Goal: Task Accomplishment & Management: Manage account settings

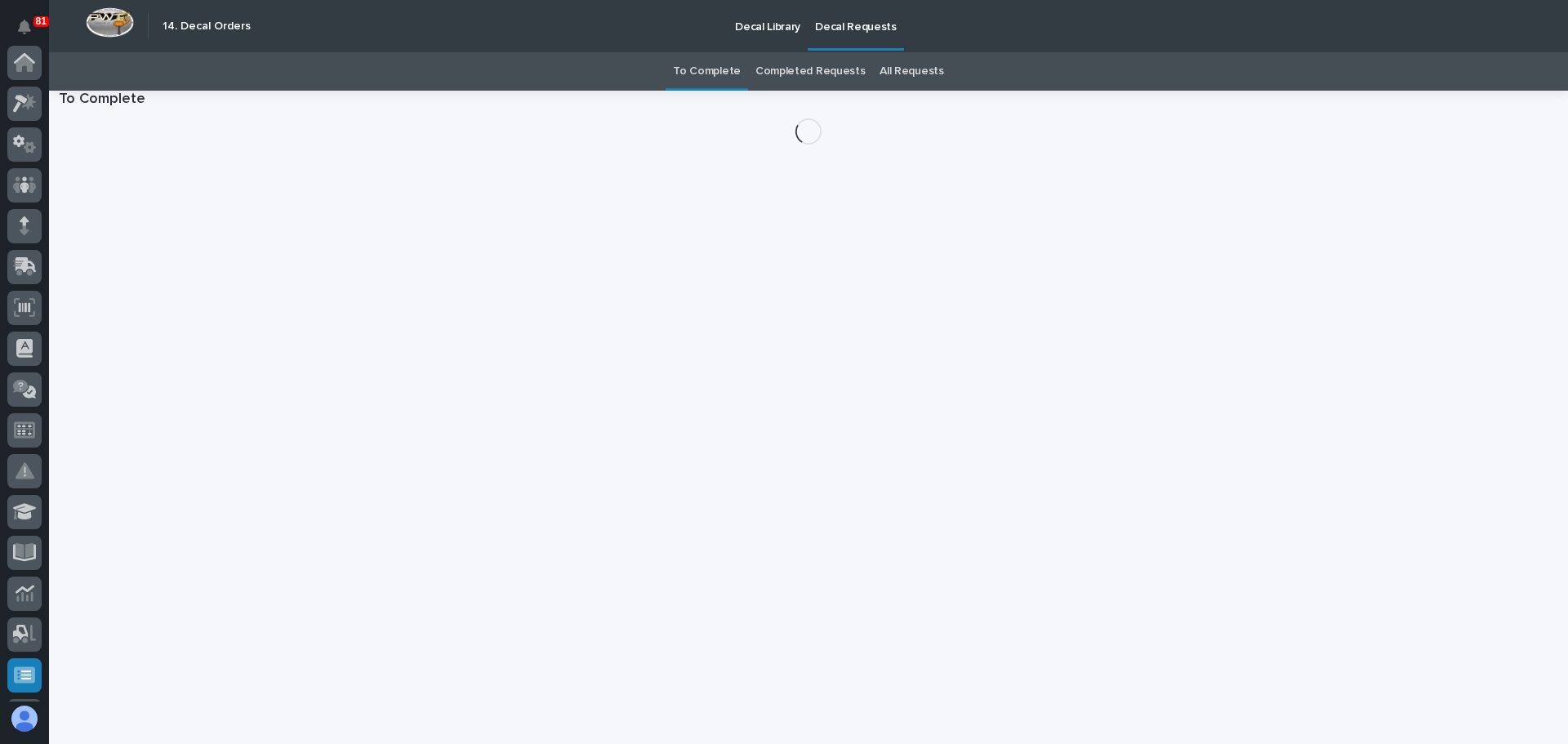
scroll to position [324, 0]
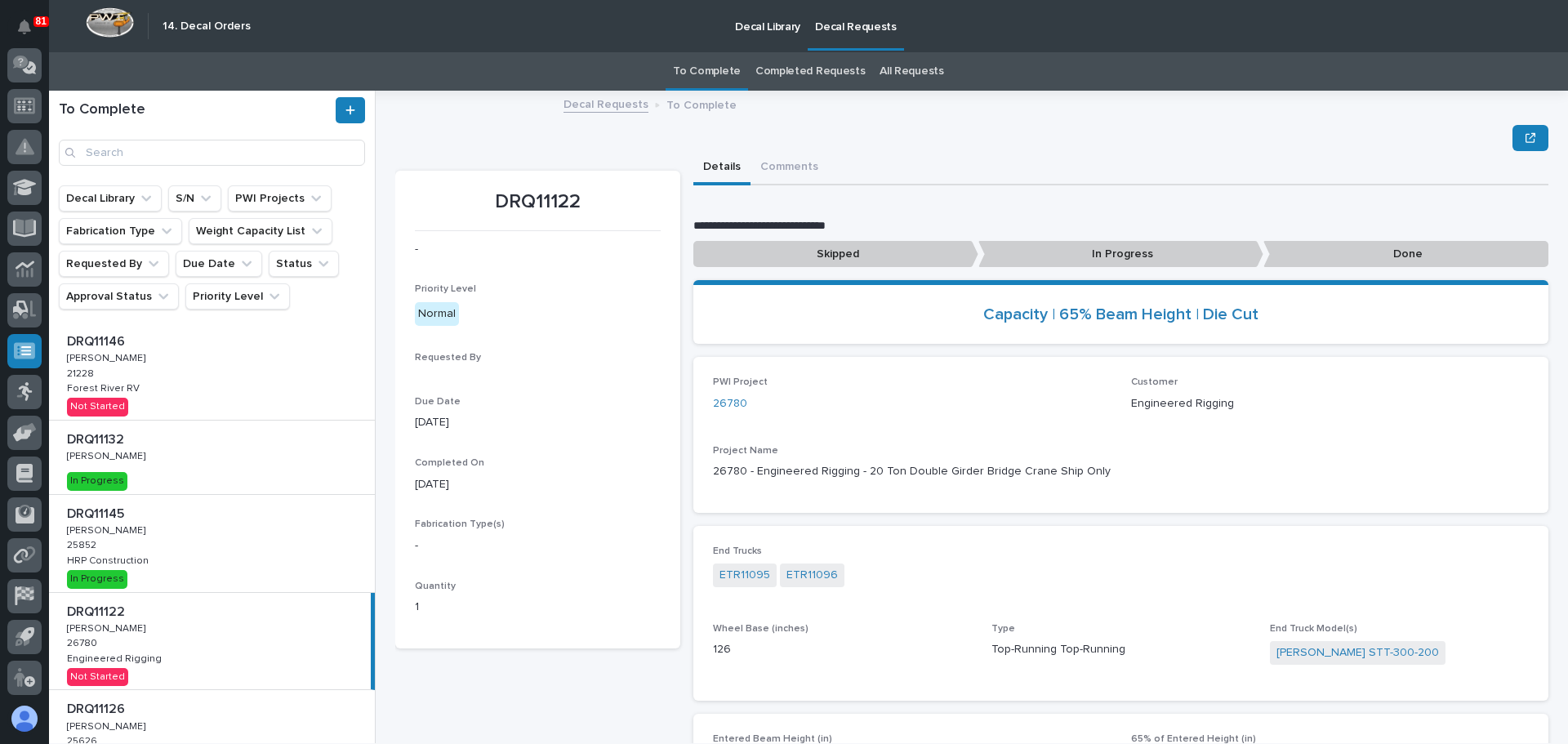
click at [224, 386] on div "DRQ11146 DRQ11146 [PERSON_NAME] [PERSON_NAME] 21228 [GEOGRAPHIC_DATA] Not Start…" at bounding box center [211, 370] width 326 height 97
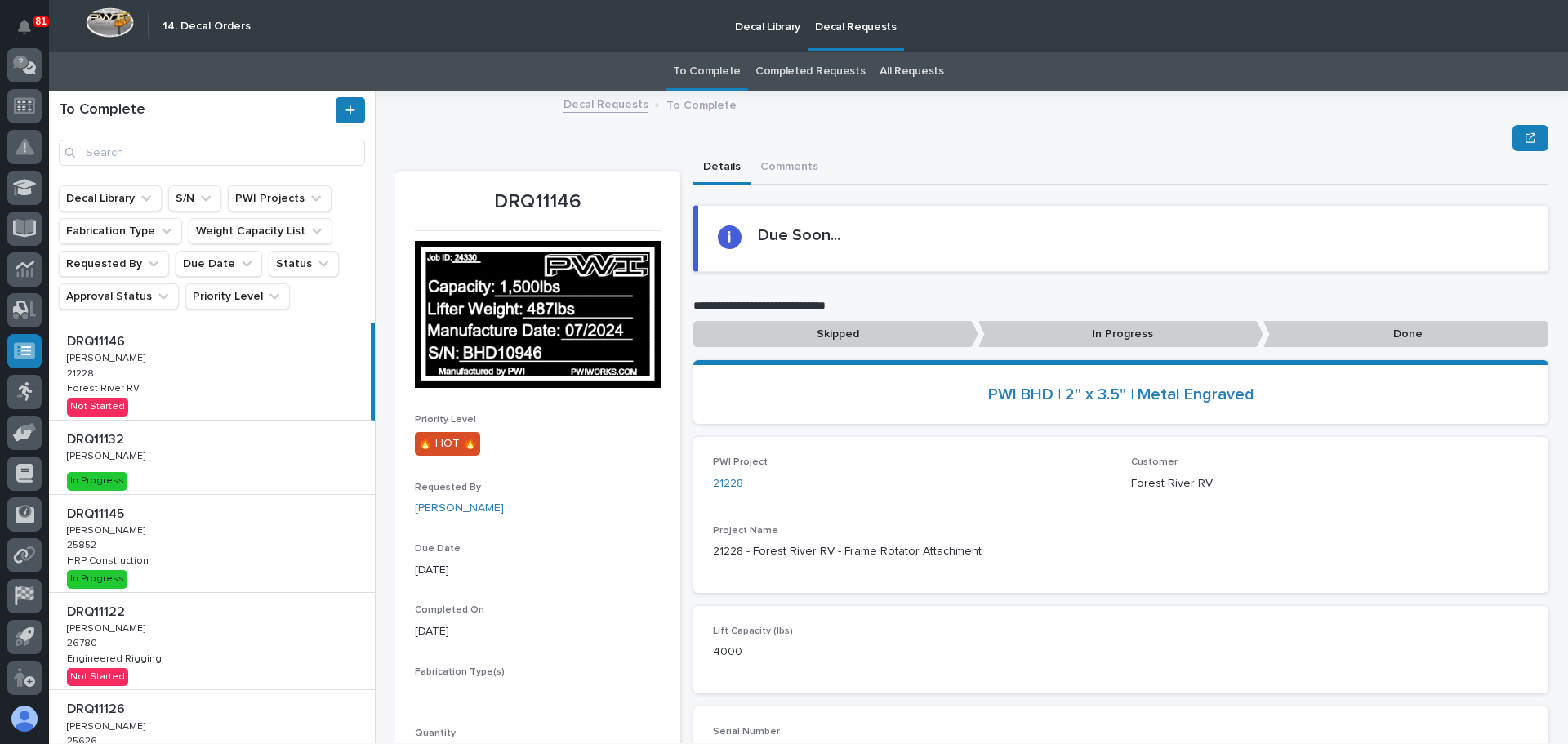
click at [1358, 334] on p "Done" at bounding box center [1406, 334] width 285 height 27
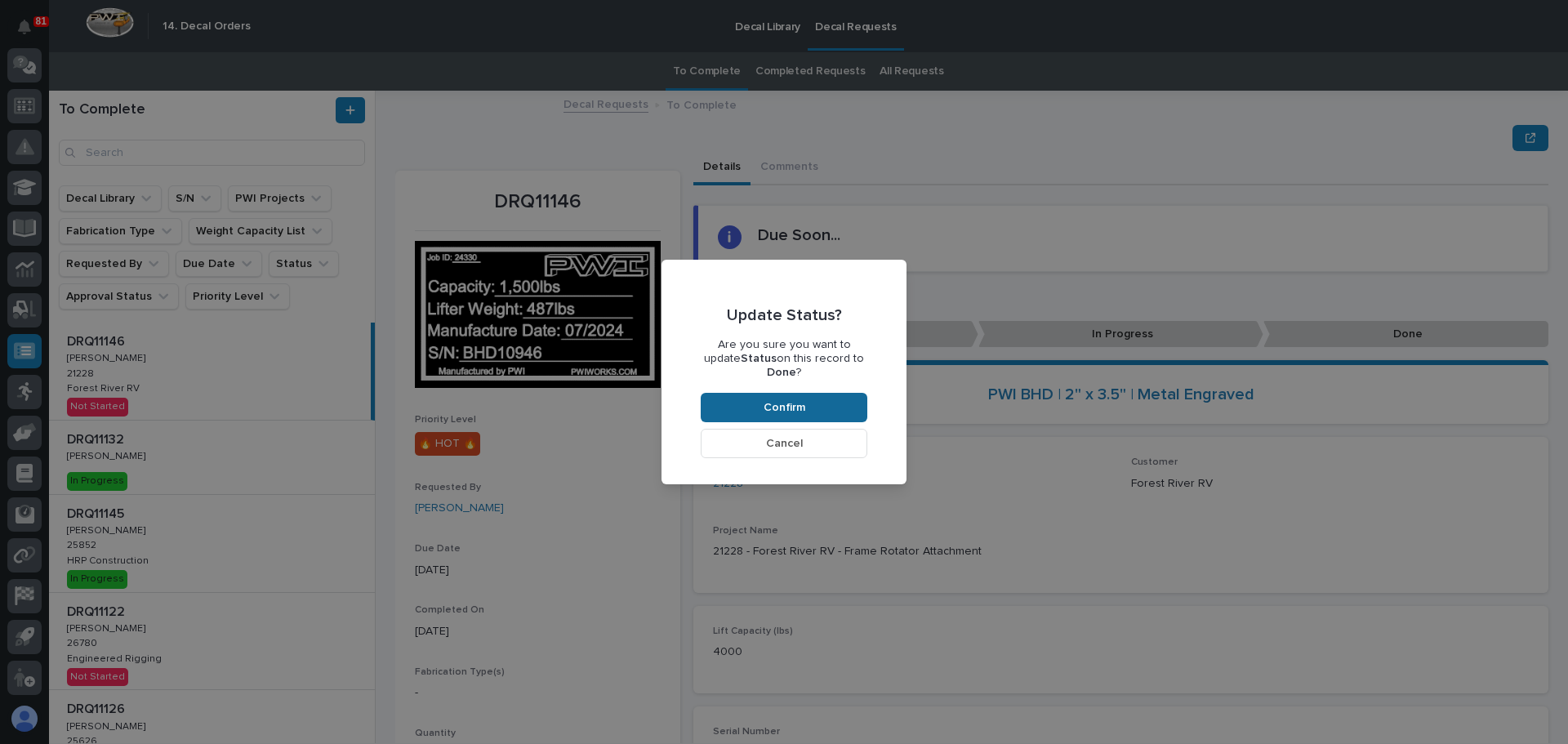
click at [782, 393] on button "Confirm" at bounding box center [784, 408] width 167 height 30
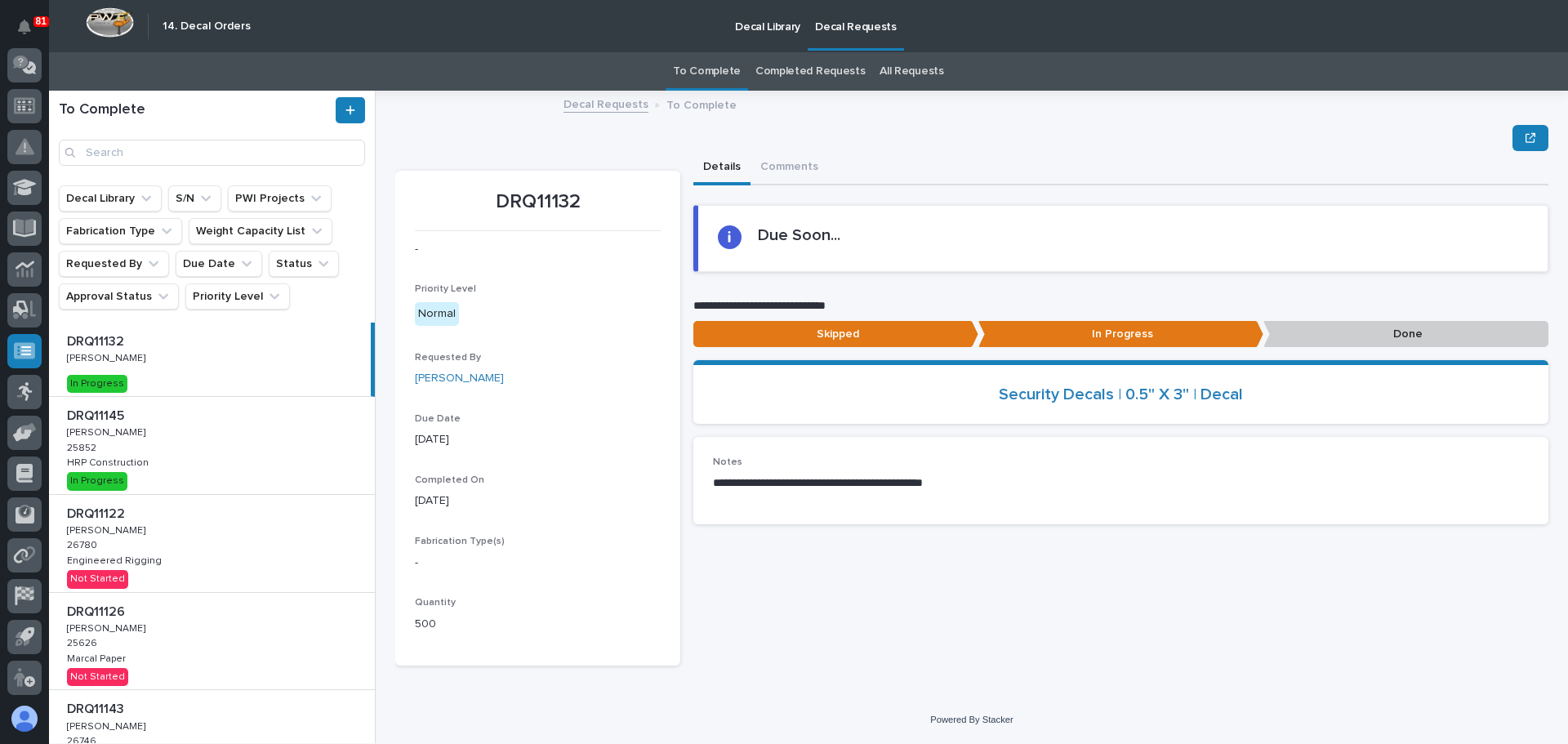
click at [798, 69] on link "Completed Requests" at bounding box center [810, 72] width 109 height 38
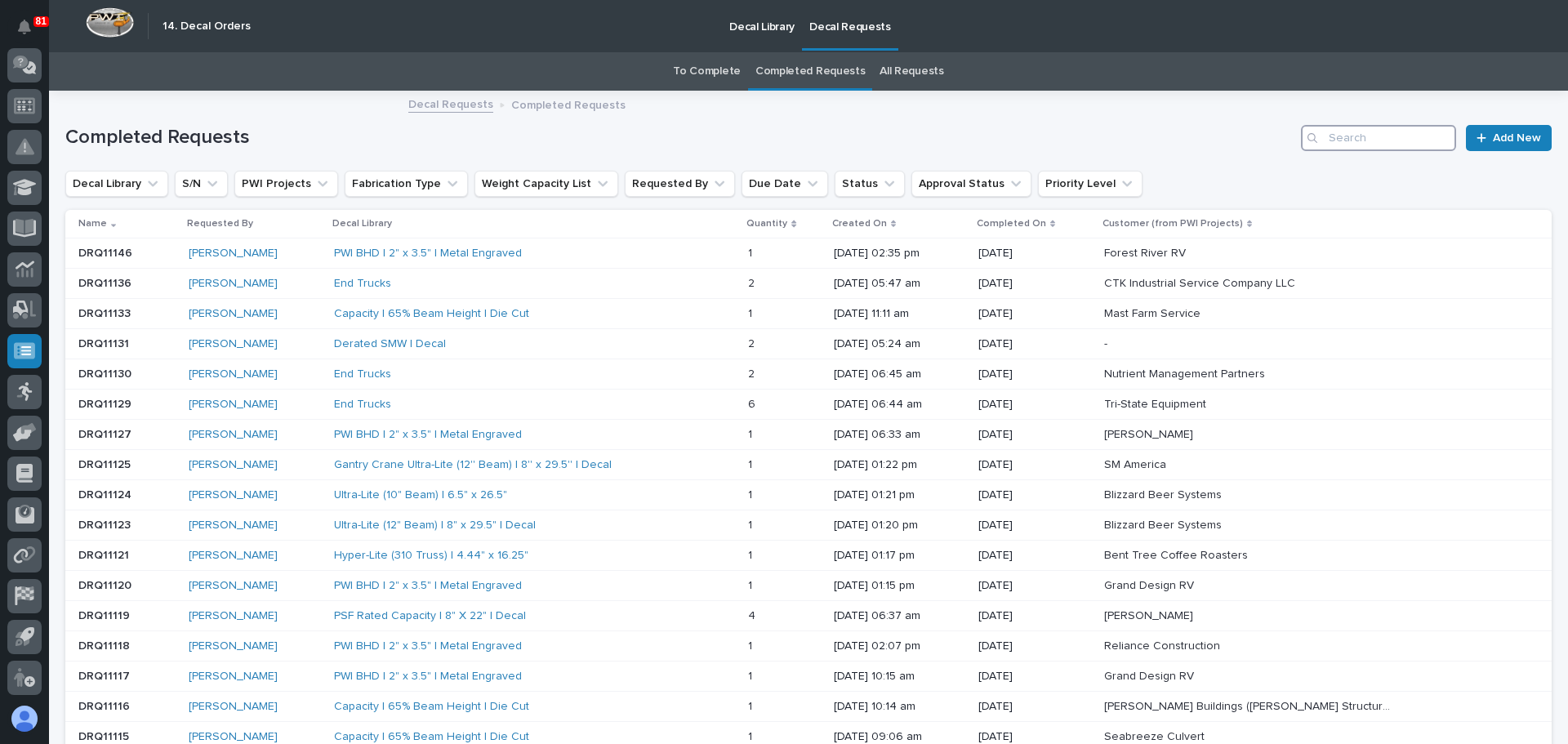
click at [1327, 140] on input "Search" at bounding box center [1378, 138] width 155 height 26
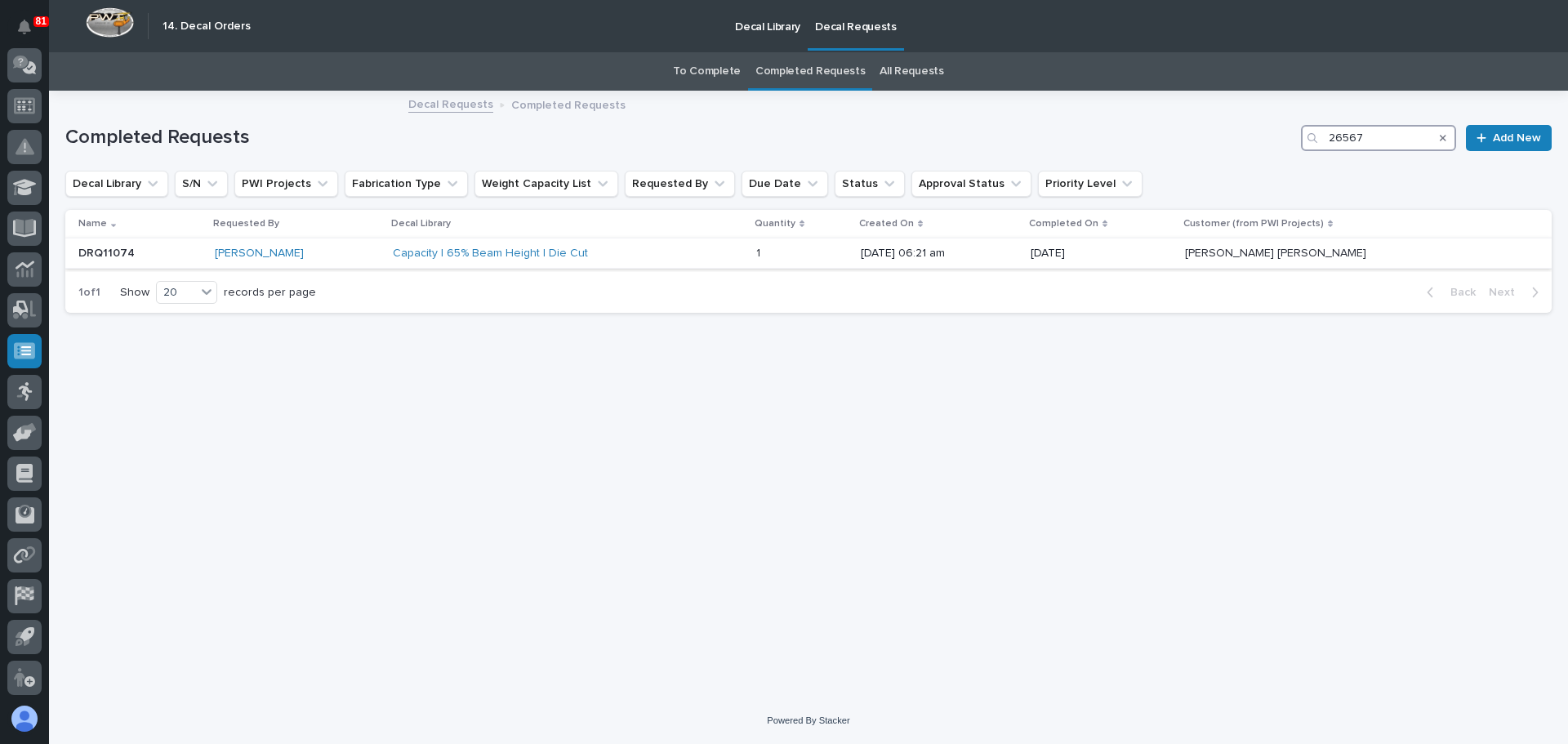
type input "26567"
click at [294, 262] on div "[PERSON_NAME]" at bounding box center [297, 253] width 165 height 27
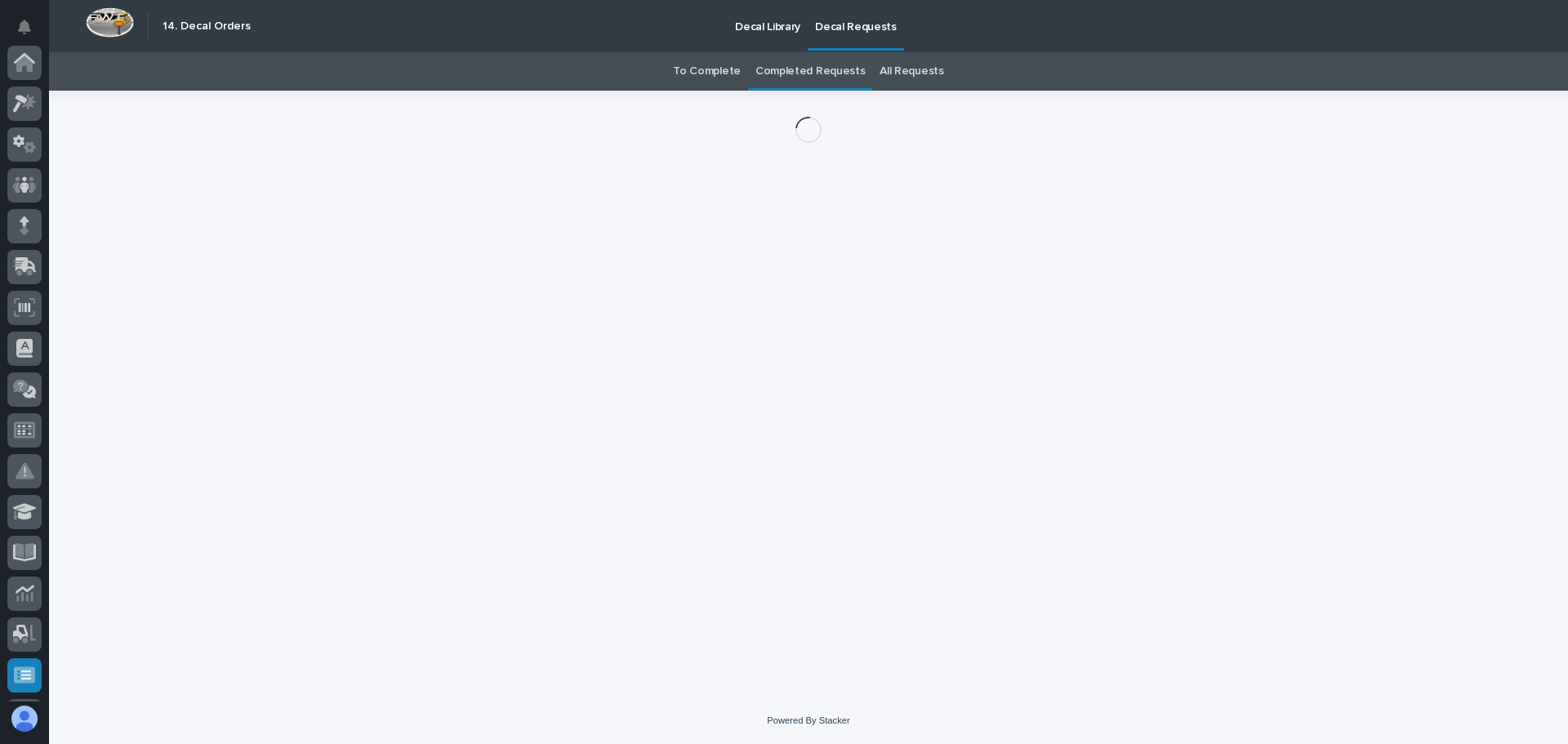
scroll to position [324, 0]
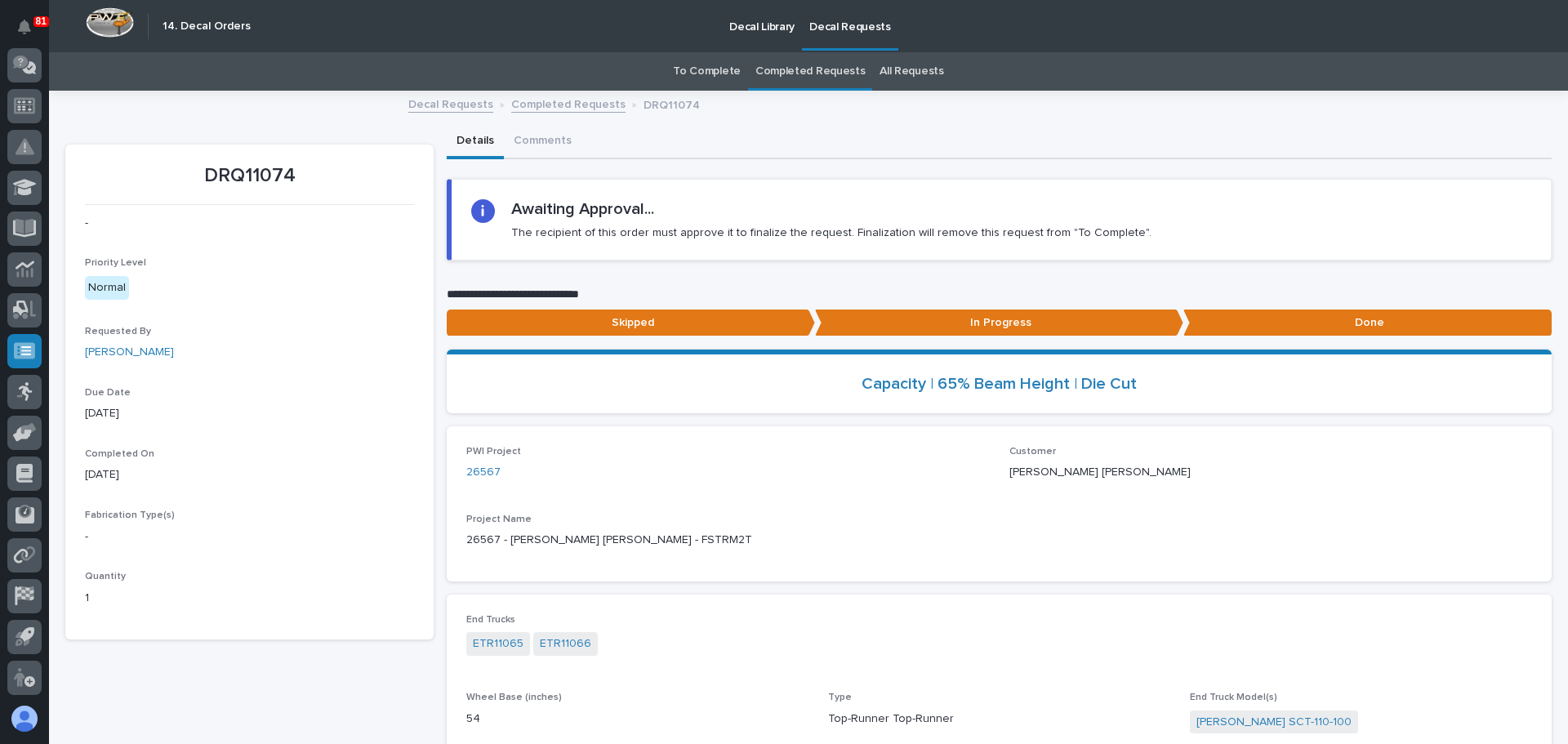
click at [998, 323] on p "In Progress" at bounding box center [999, 322] width 369 height 27
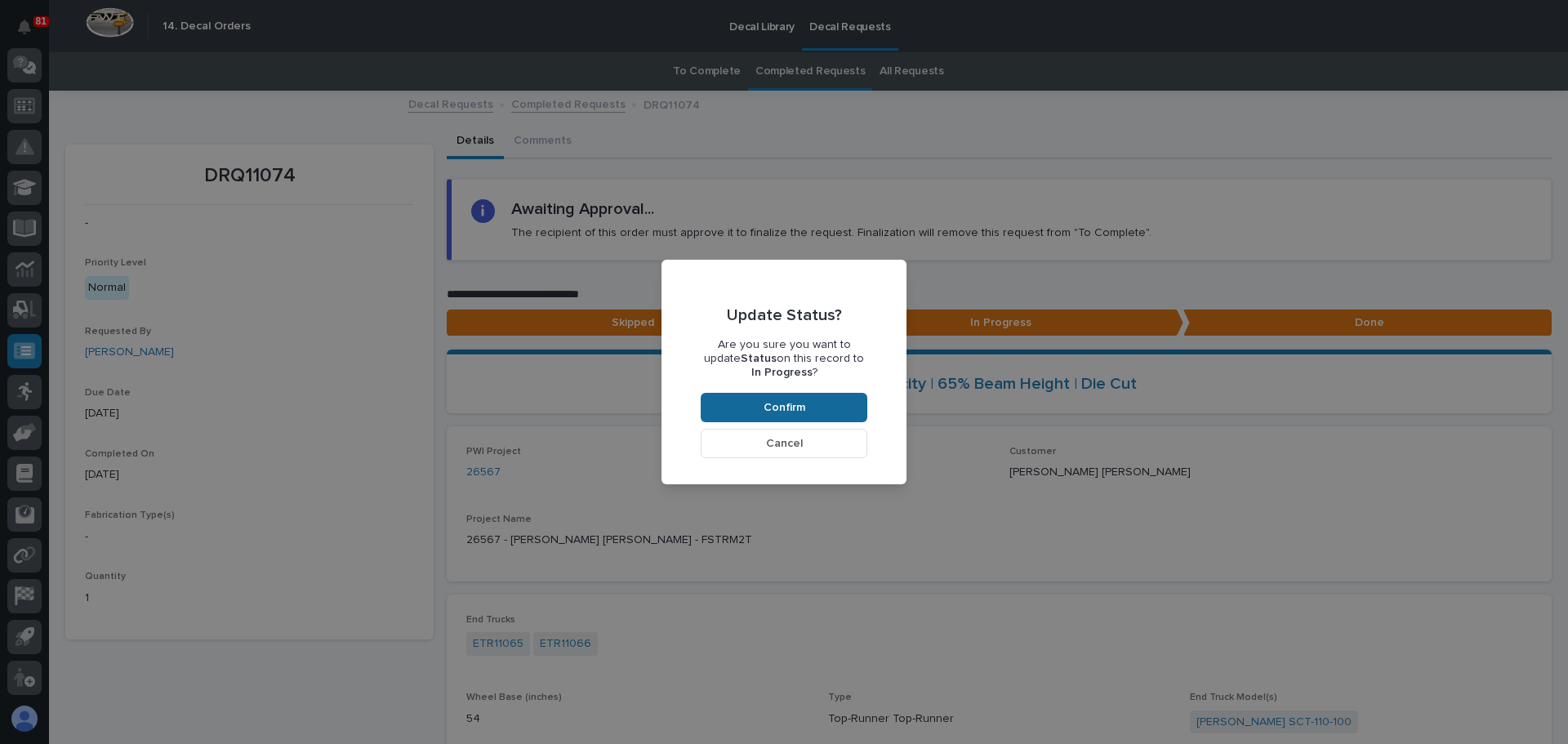
click at [817, 405] on button "Confirm" at bounding box center [784, 408] width 167 height 30
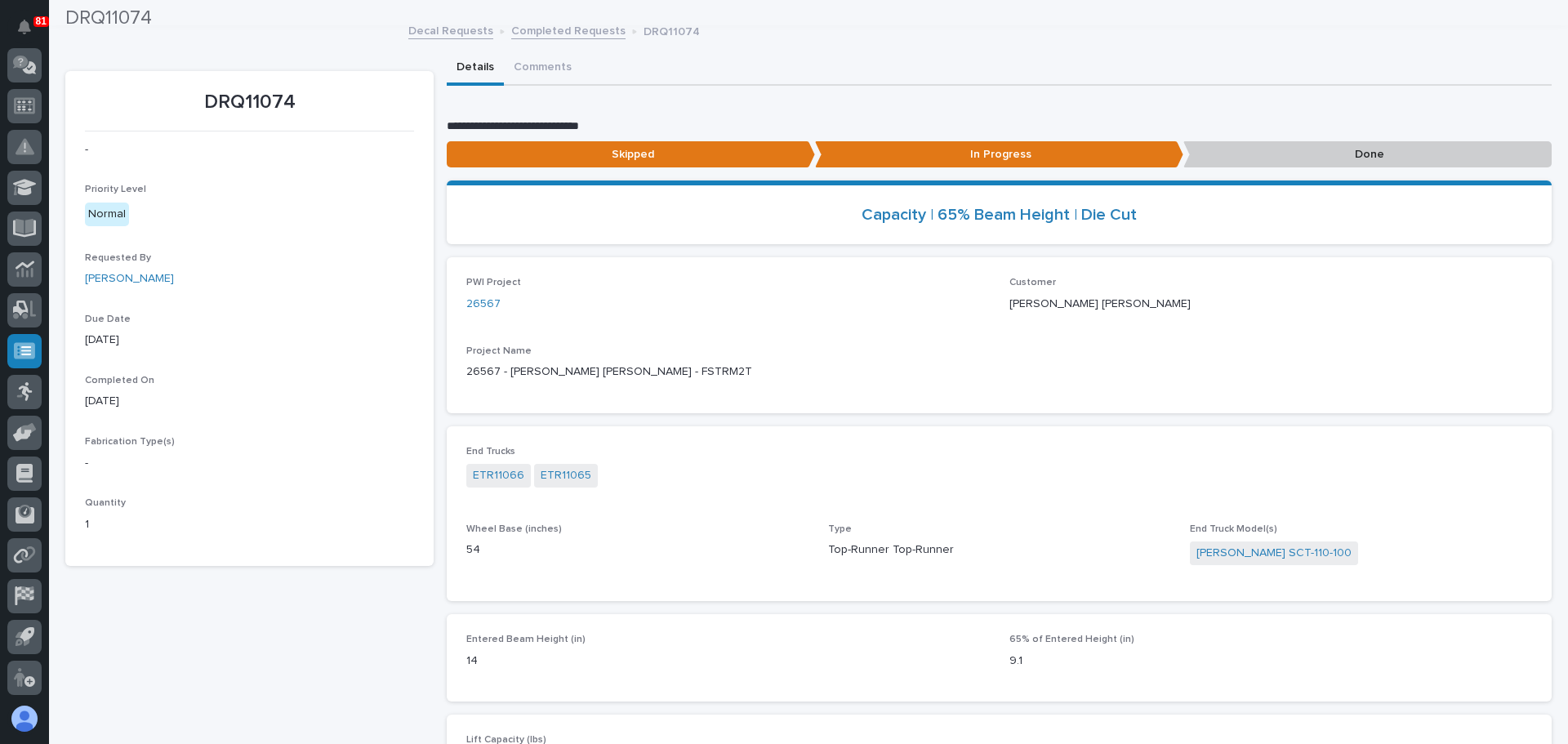
scroll to position [0, 0]
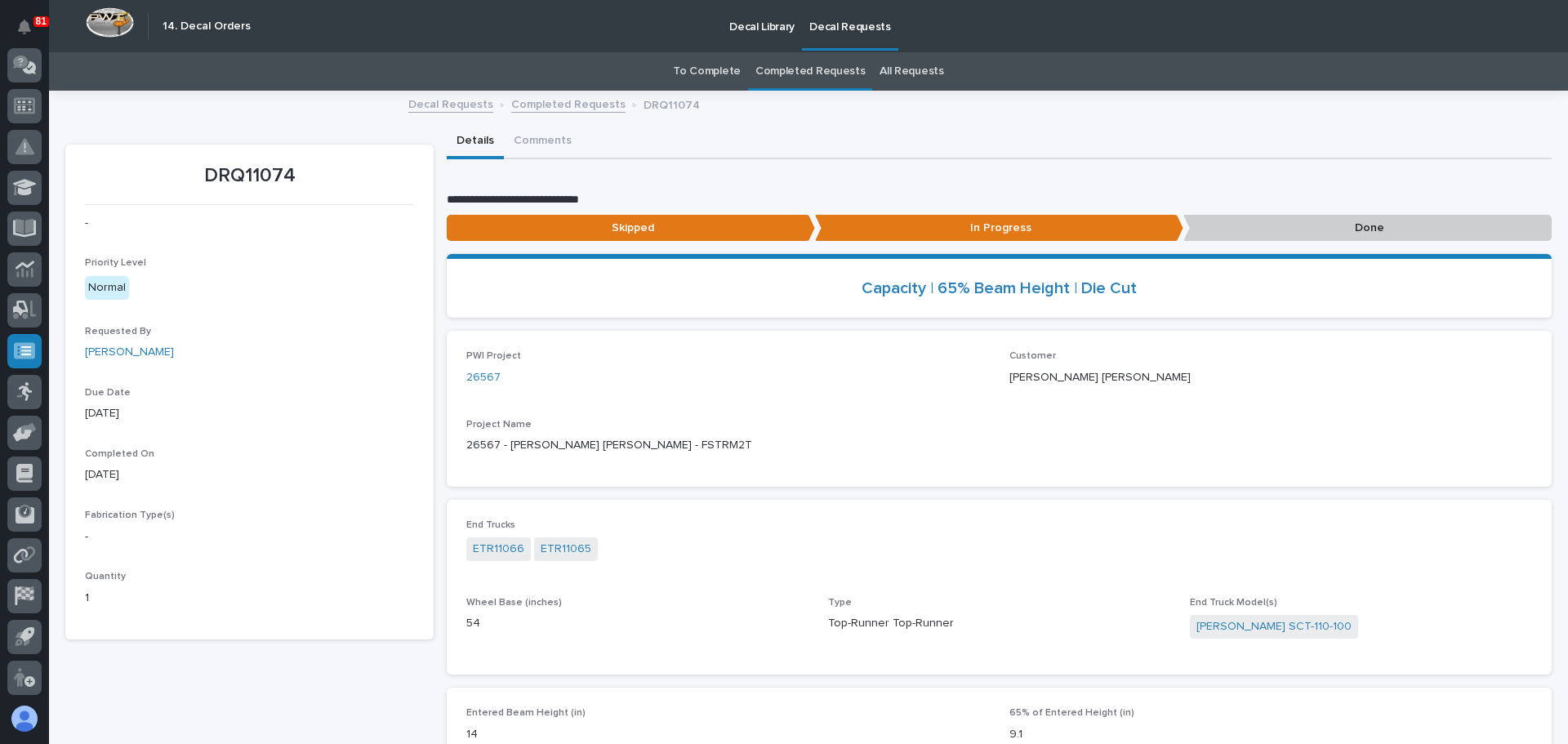
click at [694, 72] on link "To Complete" at bounding box center [707, 72] width 68 height 38
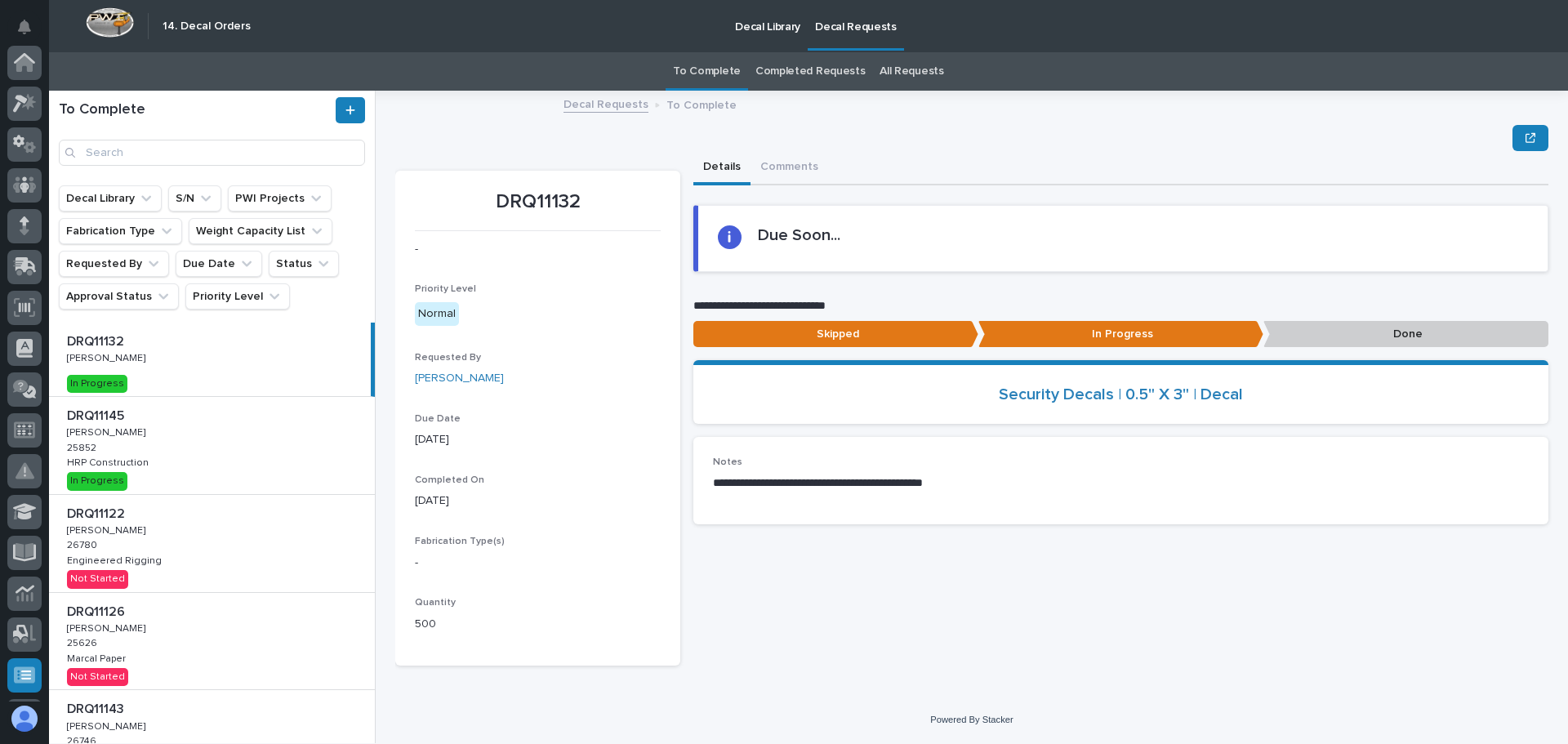
scroll to position [324, 0]
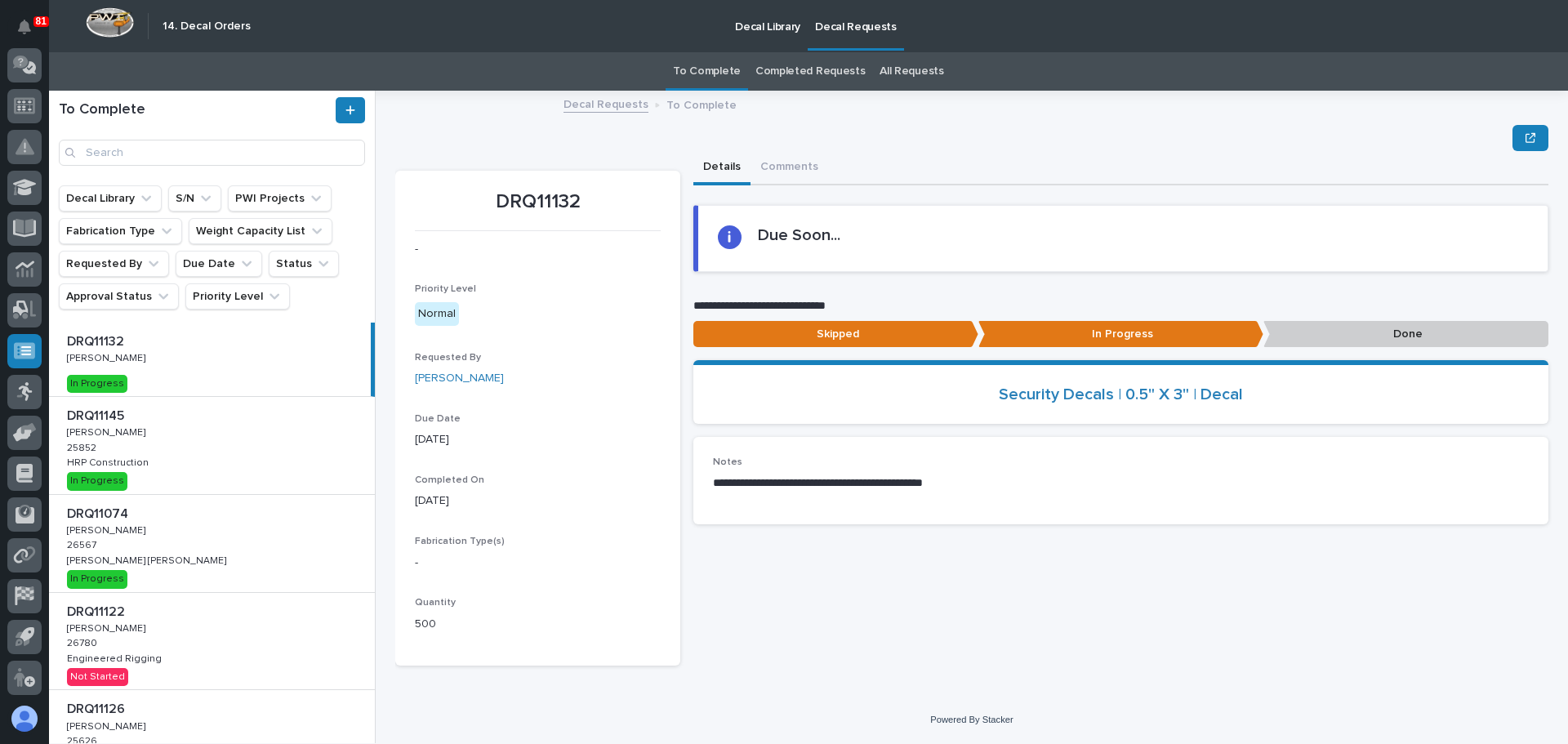
click at [1357, 333] on p "Done" at bounding box center [1406, 334] width 285 height 27
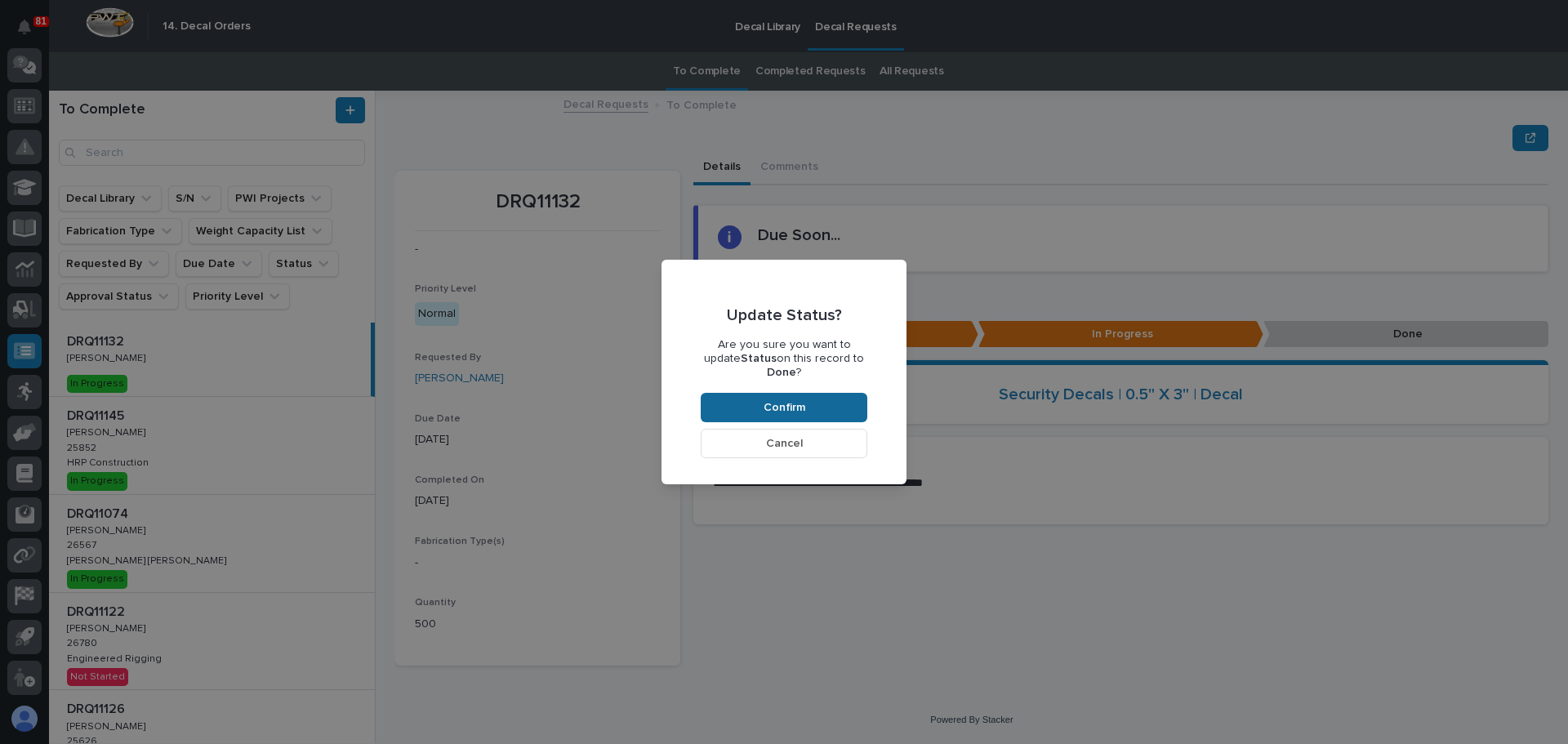
click at [783, 403] on span "Confirm" at bounding box center [784, 407] width 42 height 15
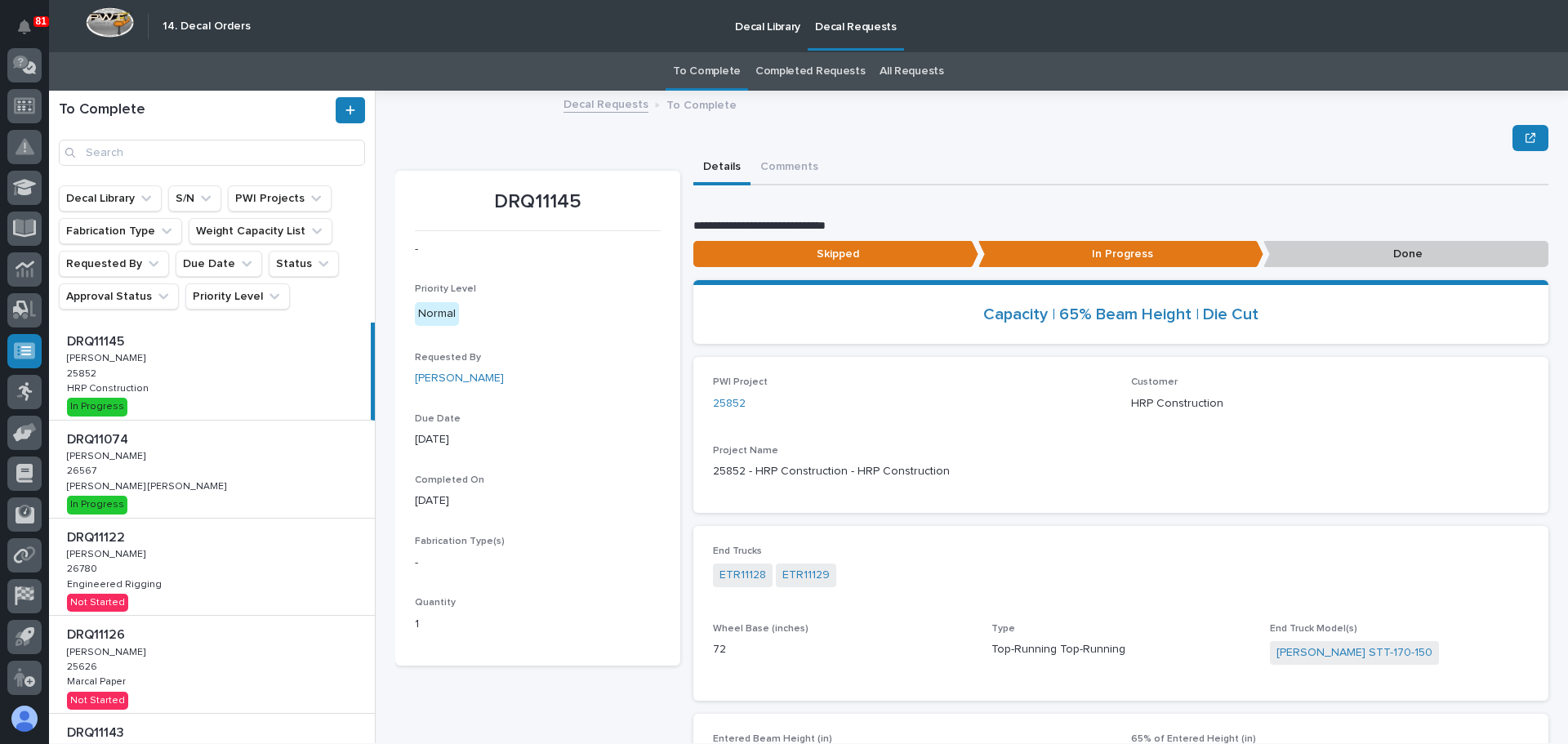
click at [267, 567] on div "DRQ11122 DRQ11122 [PERSON_NAME] [PERSON_NAME] 26780 26780 Engineered Rigging En…" at bounding box center [211, 567] width 326 height 97
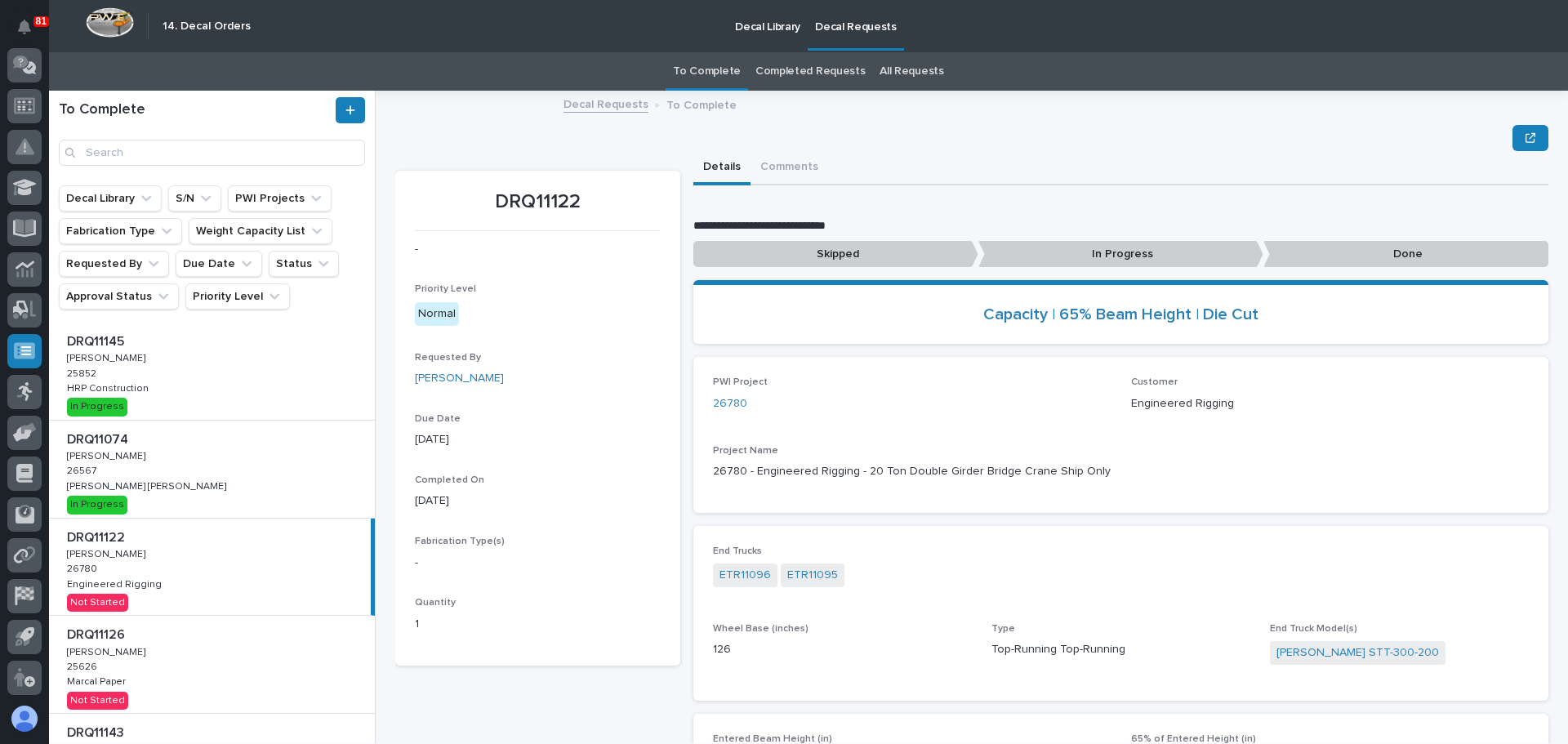
click at [204, 651] on div "DRQ11126 DRQ11126 [PERSON_NAME] [PERSON_NAME] 25626 25626 Marcal Paper Marcal P…" at bounding box center [211, 664] width 326 height 97
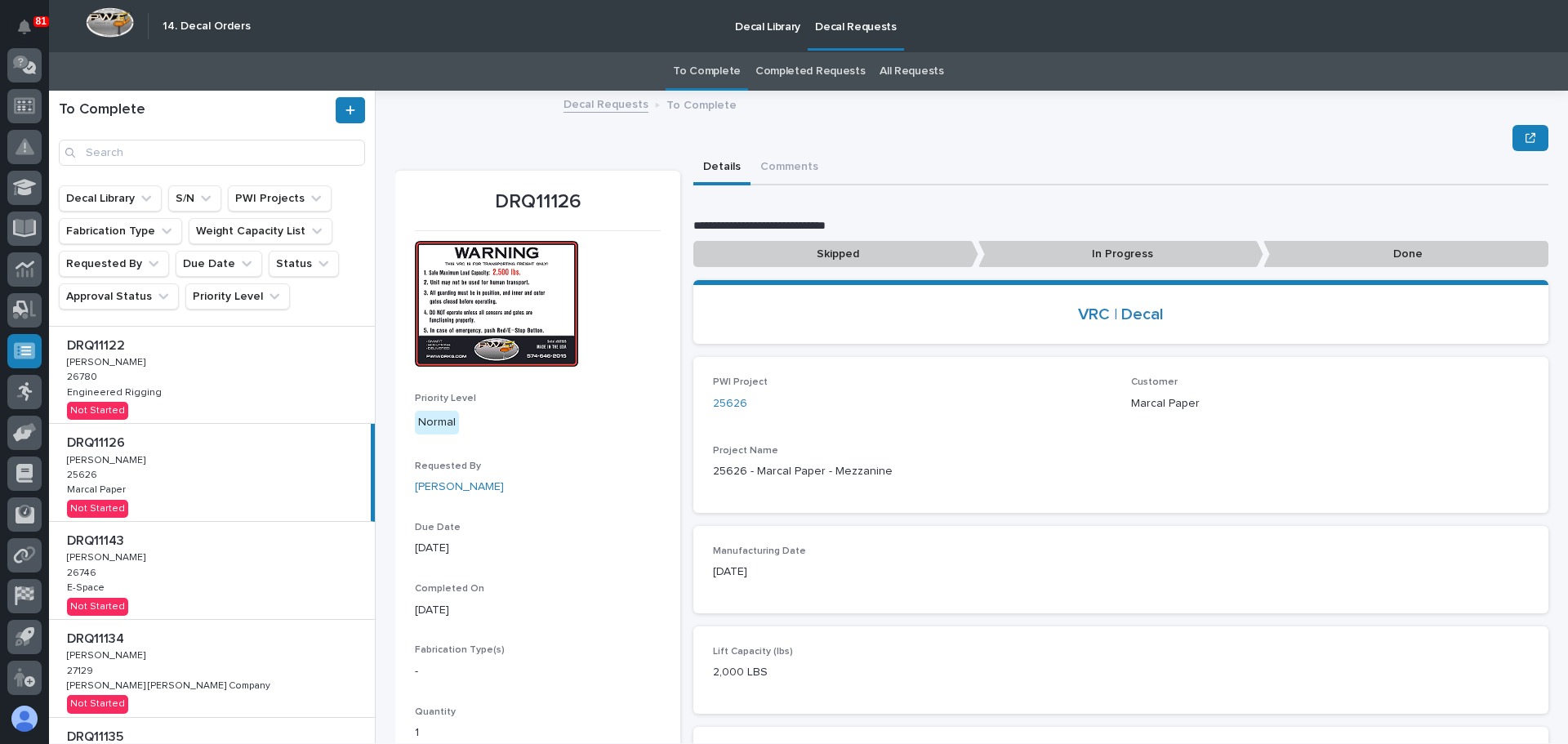
scroll to position [163, 0]
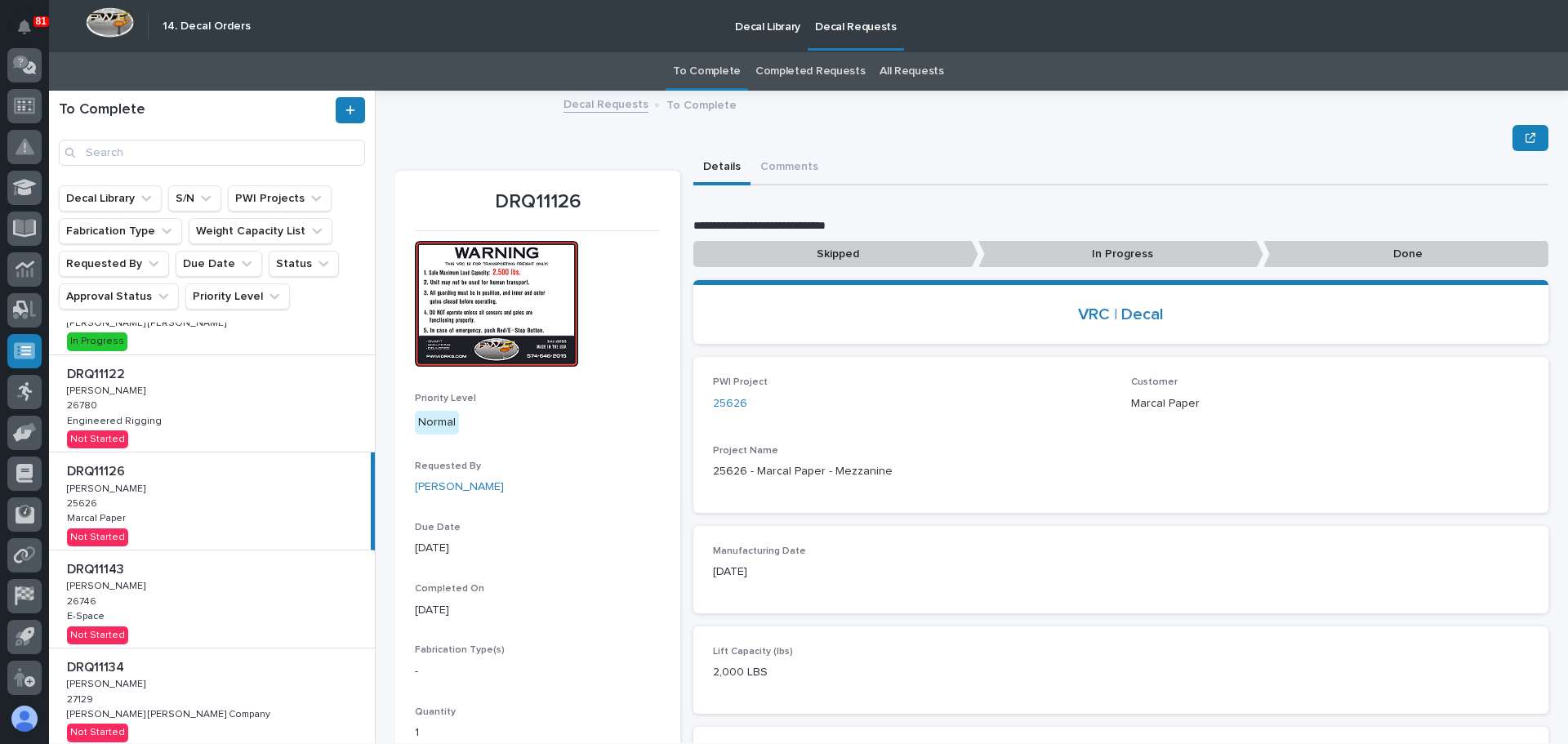
click at [200, 605] on div "DRQ11143 DRQ11143 [PERSON_NAME] [PERSON_NAME] 26746 26746 E-Space E-Space Not S…" at bounding box center [211, 598] width 326 height 97
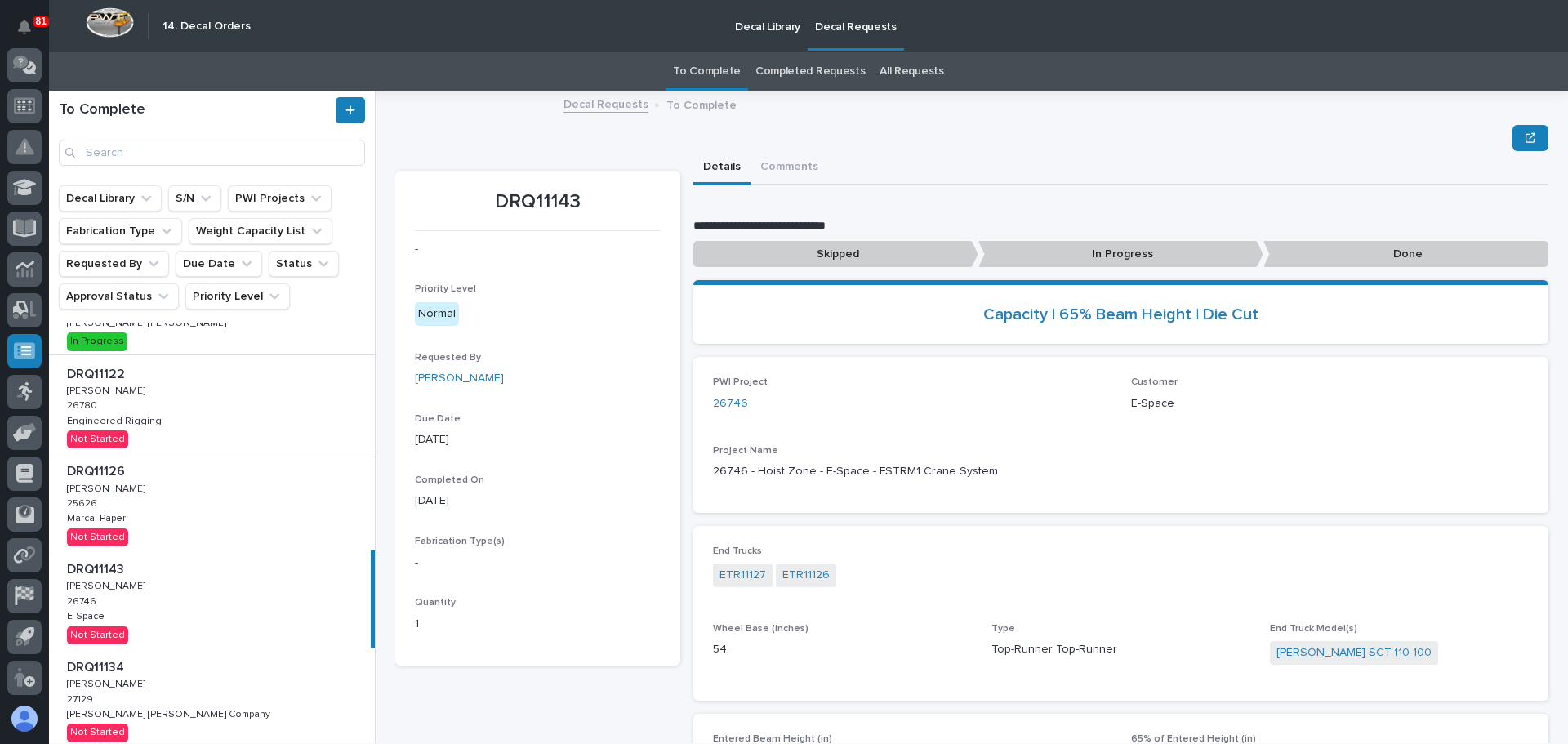
click at [219, 667] on p at bounding box center [215, 667] width 296 height 16
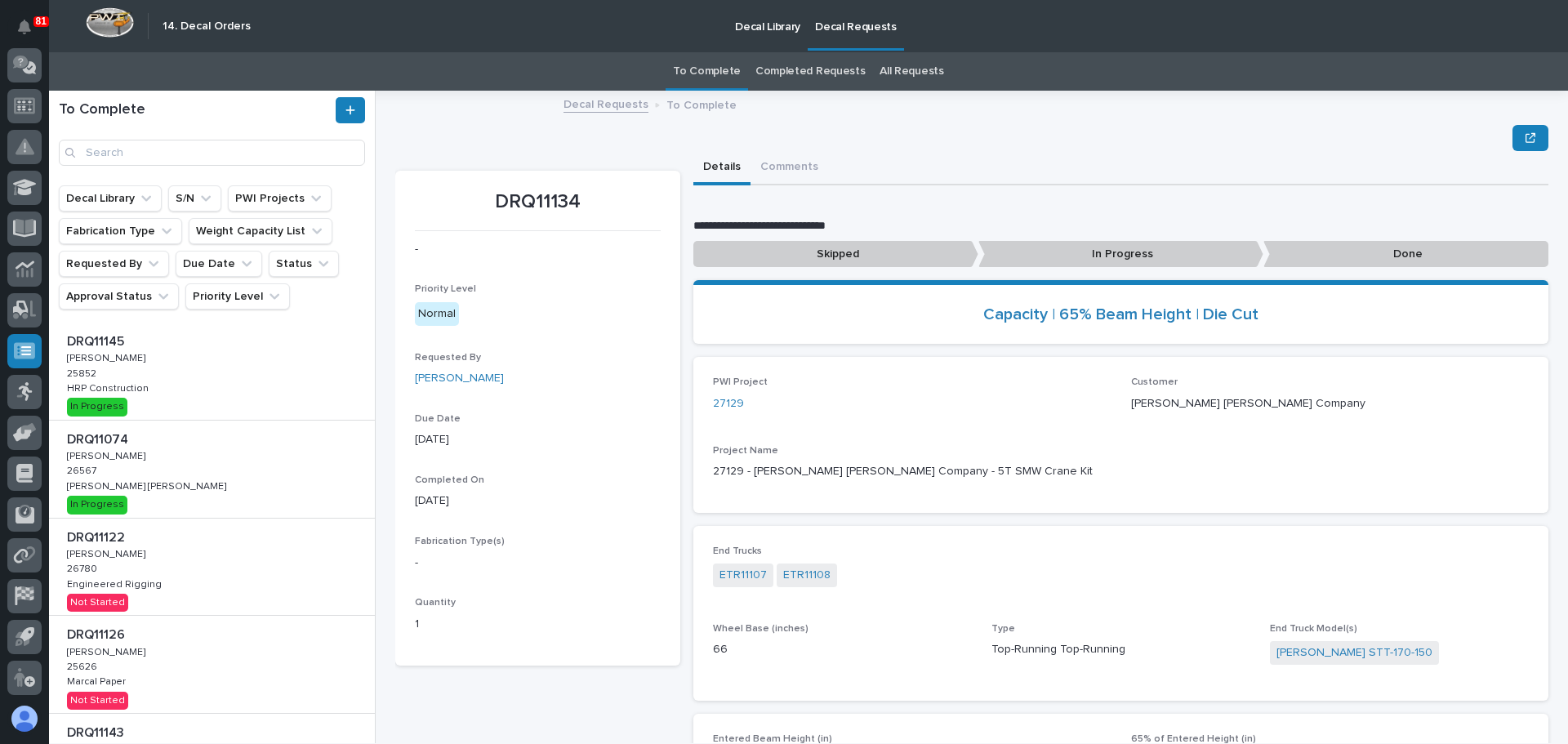
click at [169, 501] on div "DRQ11074 DRQ11074 [PERSON_NAME] [PERSON_NAME] 26567 26567 [PERSON_NAME] [PERSON…" at bounding box center [211, 468] width 326 height 97
